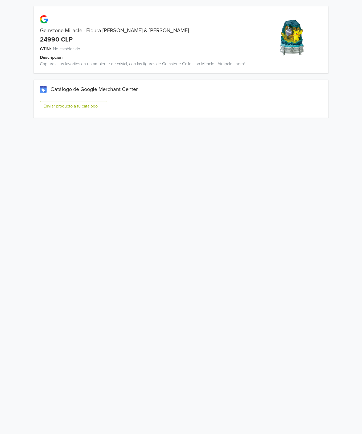
click at [94, 106] on button "Enviar producto a tu catálogo" at bounding box center [73, 106] width 67 height 10
click at [77, 109] on button "Enviar producto a tu catálogo" at bounding box center [73, 106] width 67 height 10
click at [86, 105] on button "Enviar producto a tu catálogo" at bounding box center [73, 106] width 67 height 10
